Goal: Task Accomplishment & Management: Manage account settings

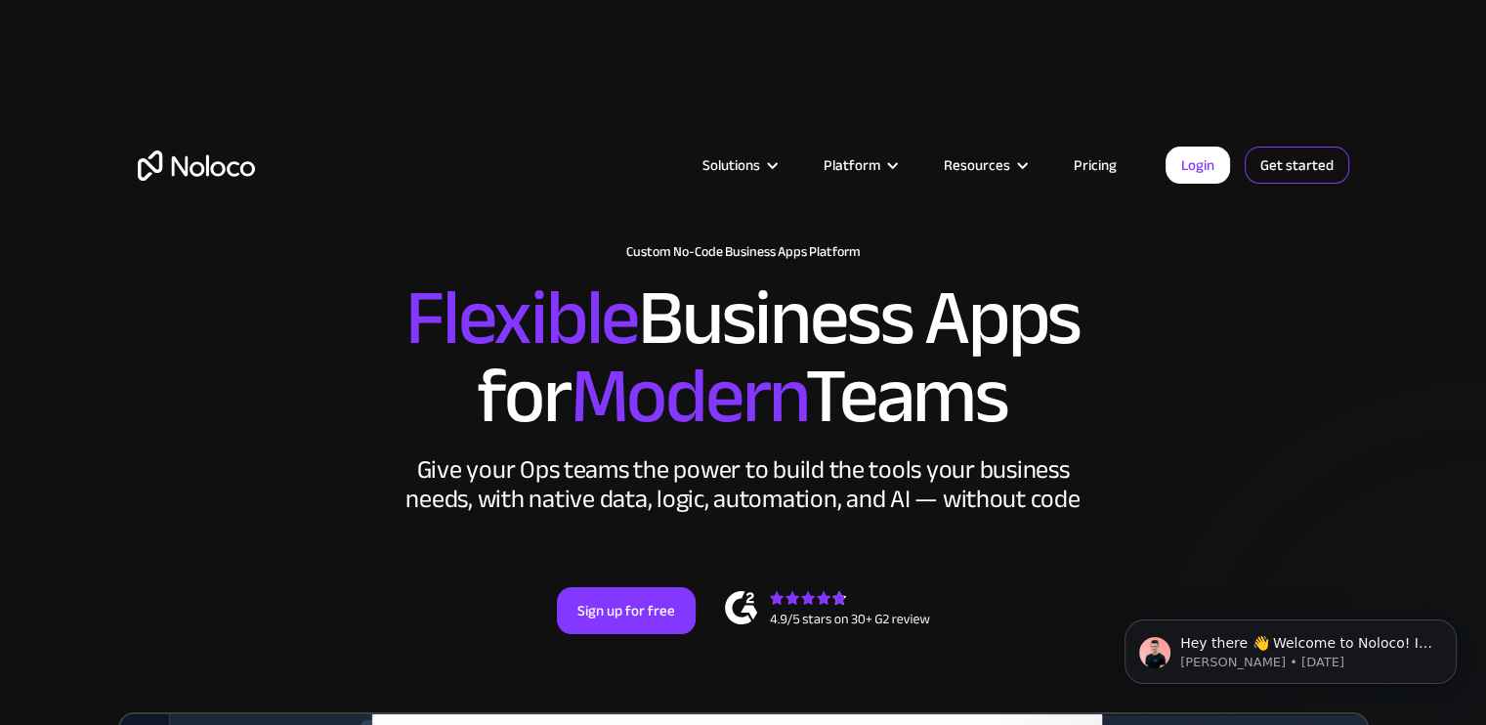
click at [1273, 153] on link "Get started" at bounding box center [1297, 165] width 105 height 37
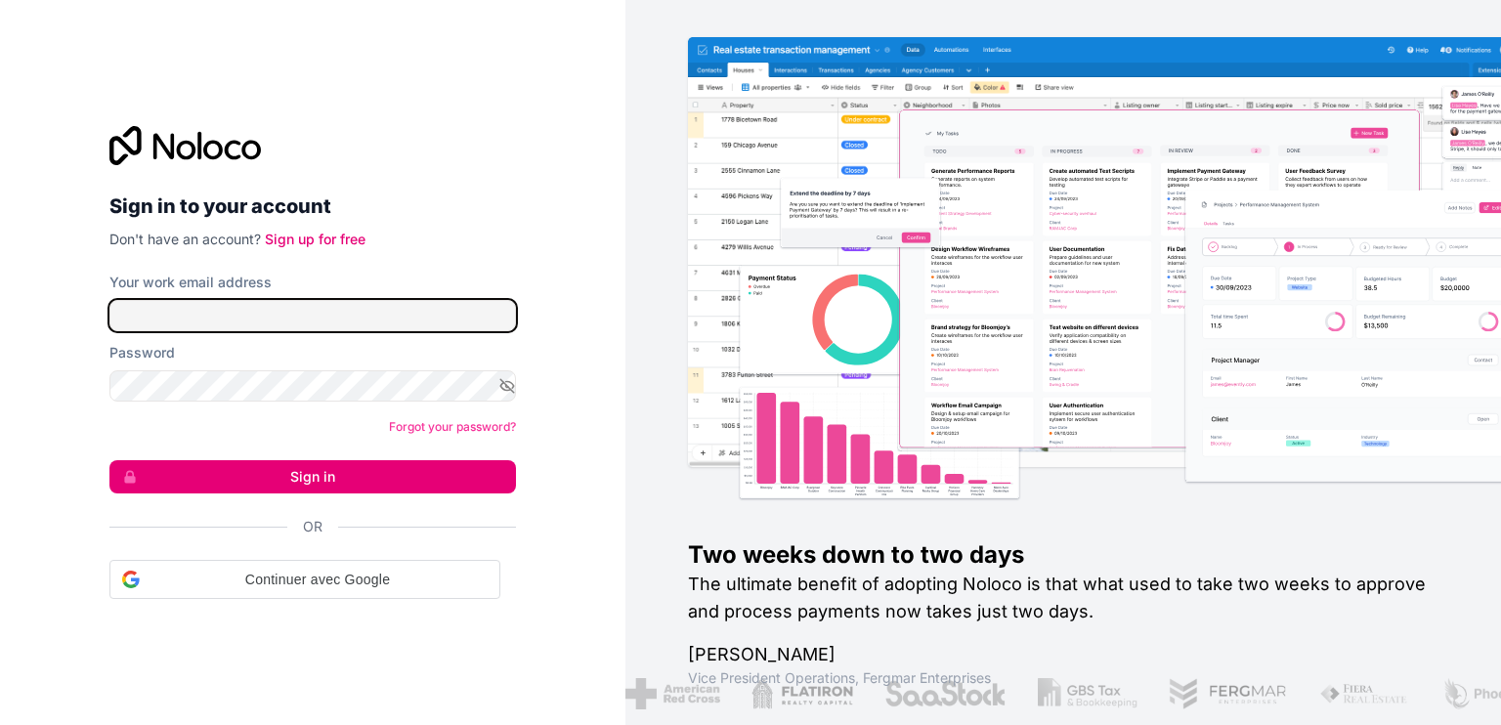
click at [285, 325] on input "Your work email address" at bounding box center [312, 315] width 407 height 31
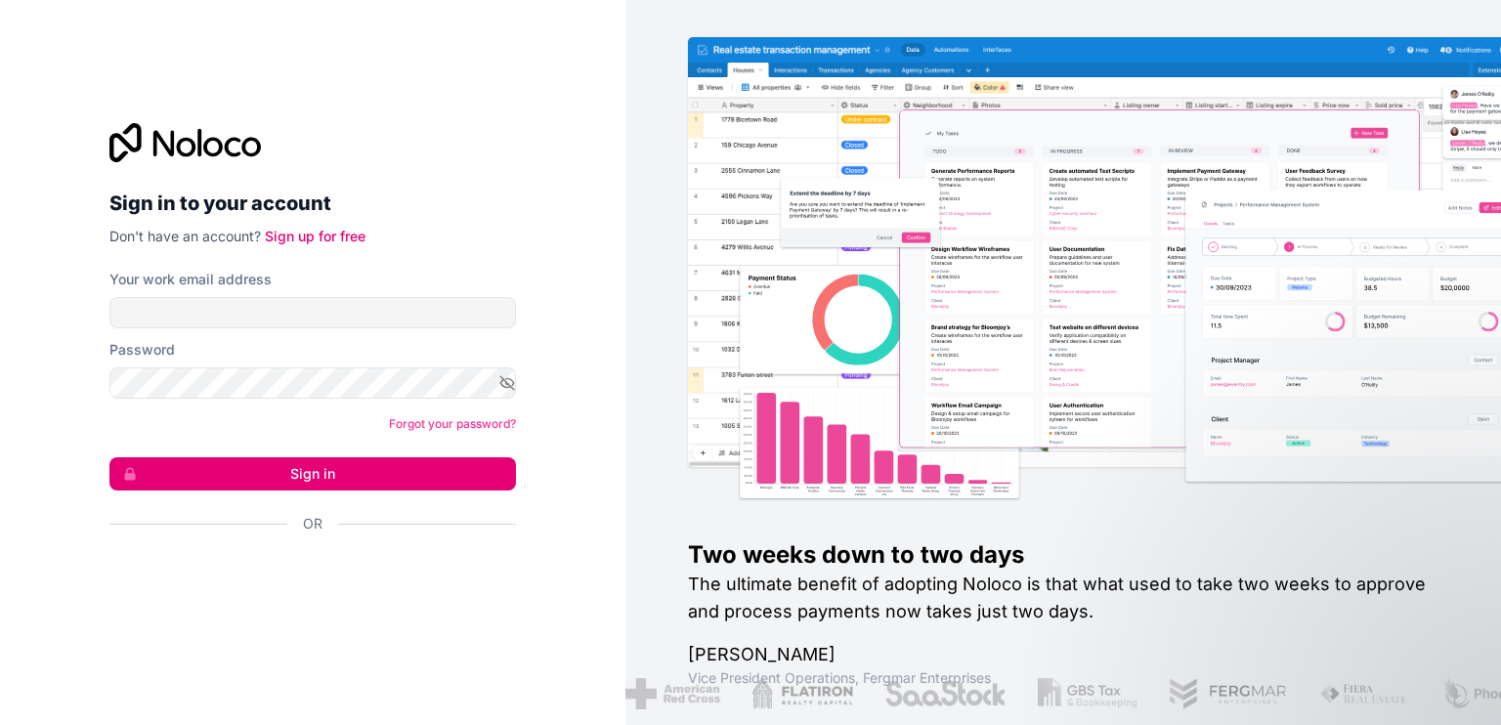
click at [455, 236] on p "Don't have an account? Sign up for free" at bounding box center [312, 237] width 407 height 20
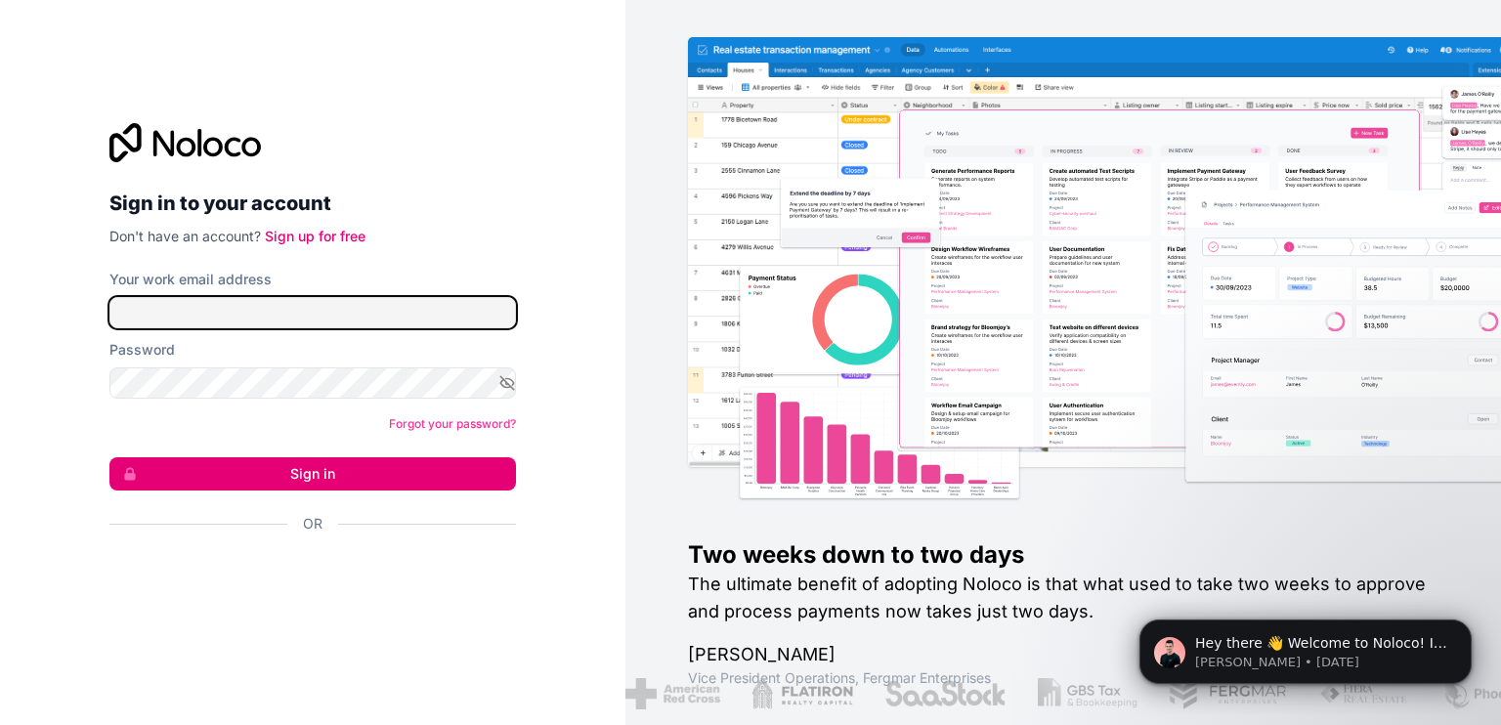
click at [319, 325] on input "Your work email address" at bounding box center [312, 312] width 407 height 31
type input "[PERSON_NAME][EMAIL_ADDRESS][DOMAIN_NAME]"
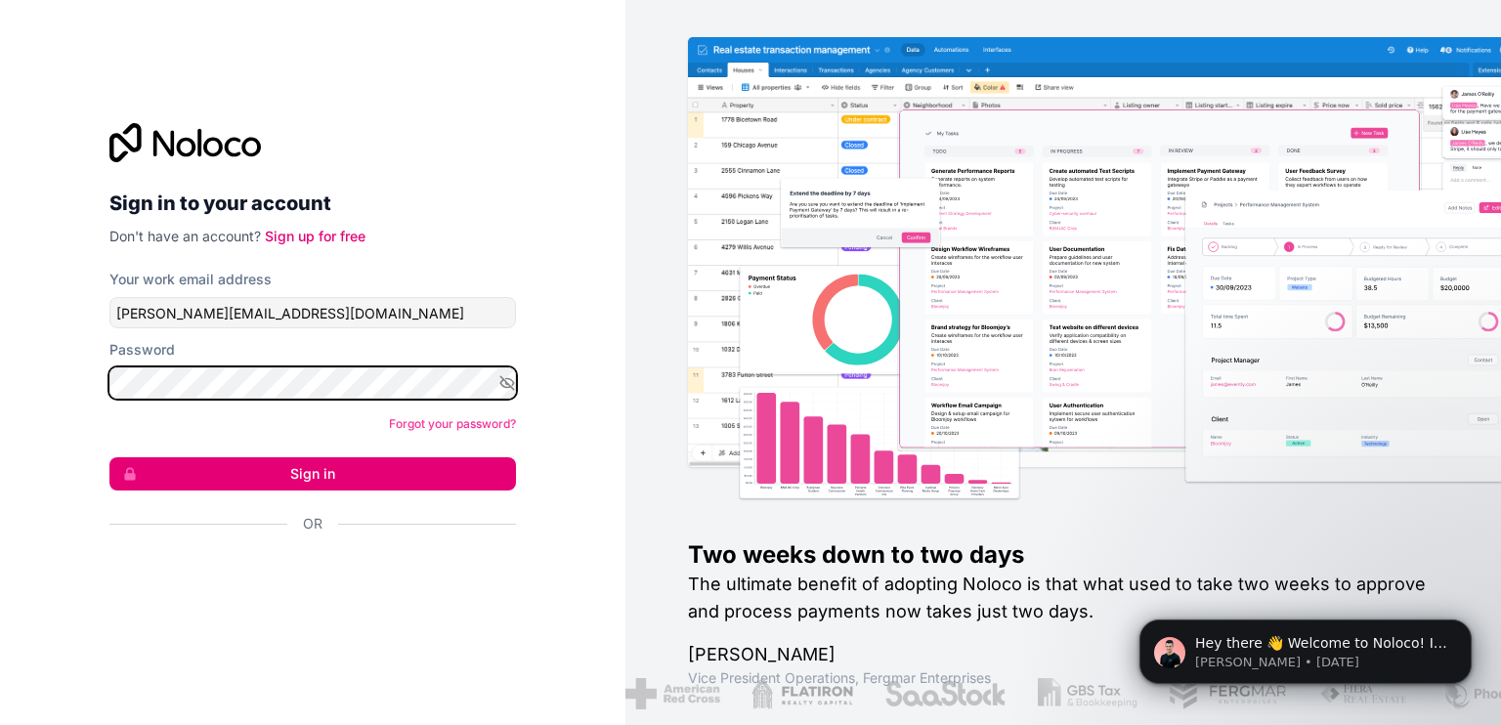
click at [109, 457] on button "Sign in" at bounding box center [312, 473] width 407 height 33
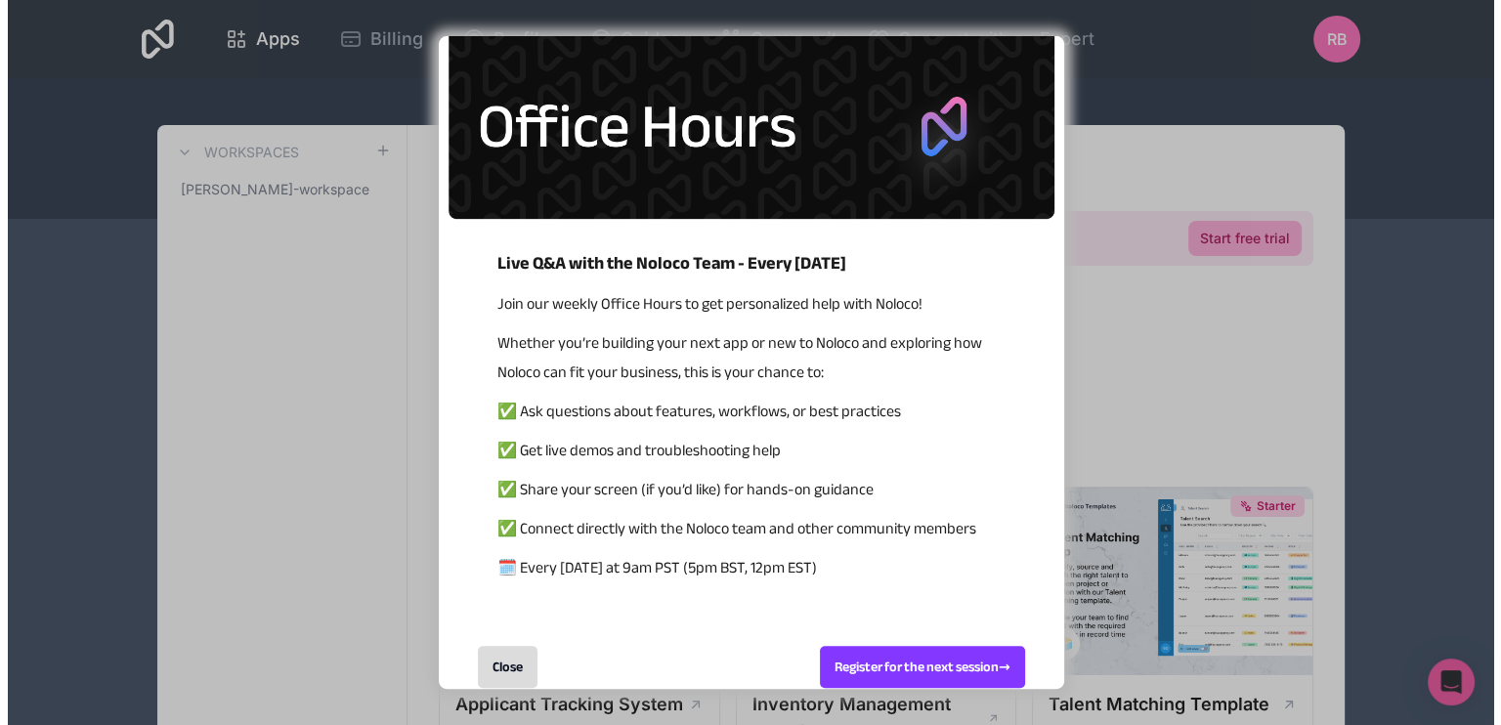
scroll to position [47, 0]
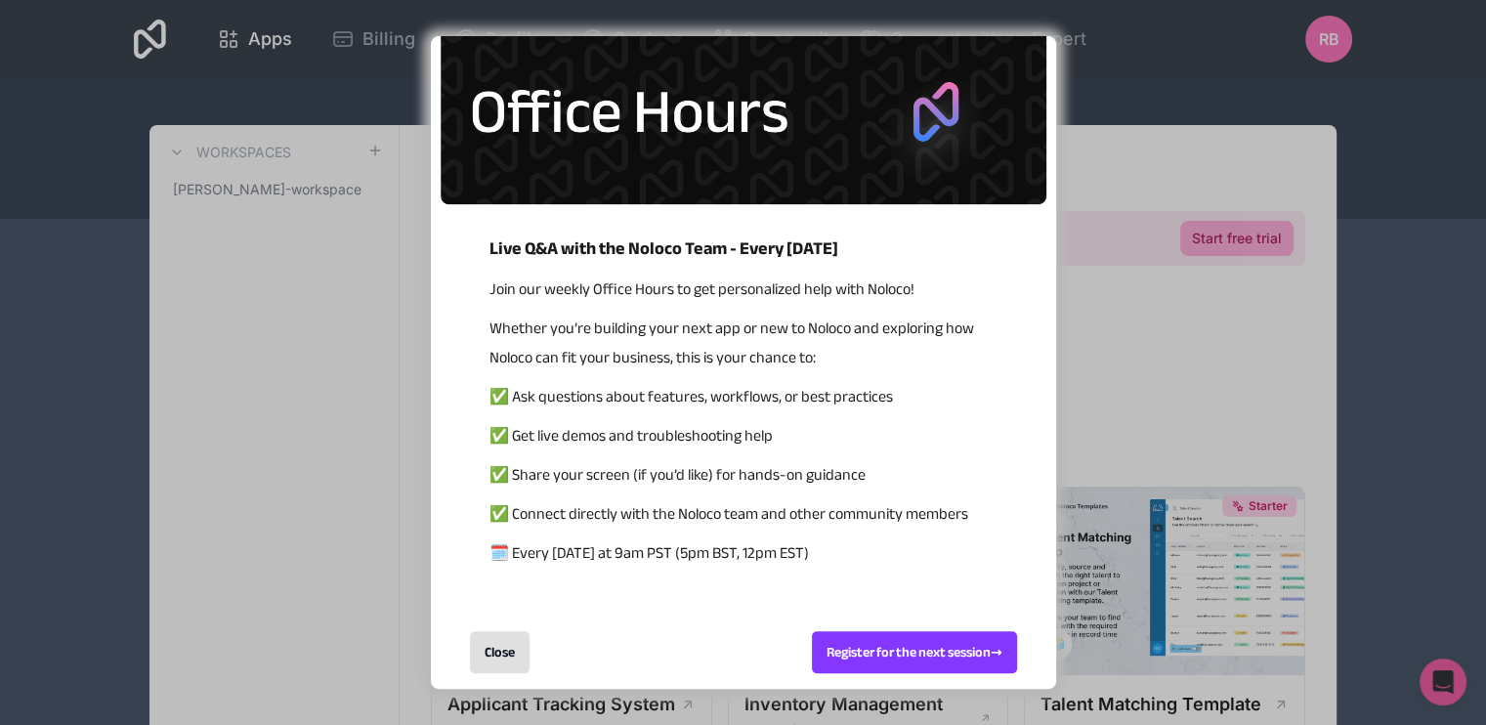
click at [511, 646] on div "Close" at bounding box center [500, 652] width 60 height 42
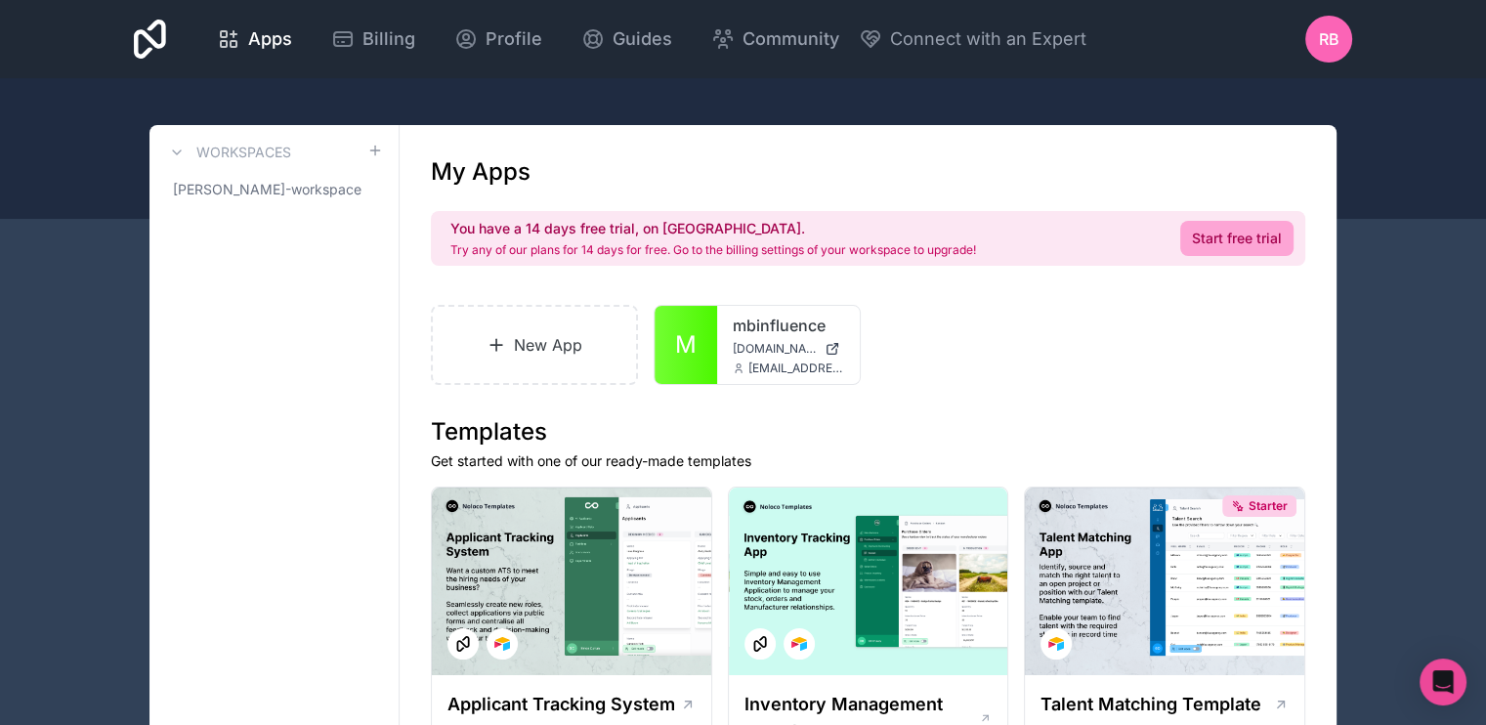
click at [735, 365] on icon at bounding box center [739, 369] width 12 height 12
click at [717, 343] on div "mbinfluence [DOMAIN_NAME] [EMAIL_ADDRESS][DOMAIN_NAME]" at bounding box center [788, 345] width 143 height 78
click at [713, 344] on link "M" at bounding box center [686, 345] width 63 height 78
